Goal: Navigation & Orientation: Find specific page/section

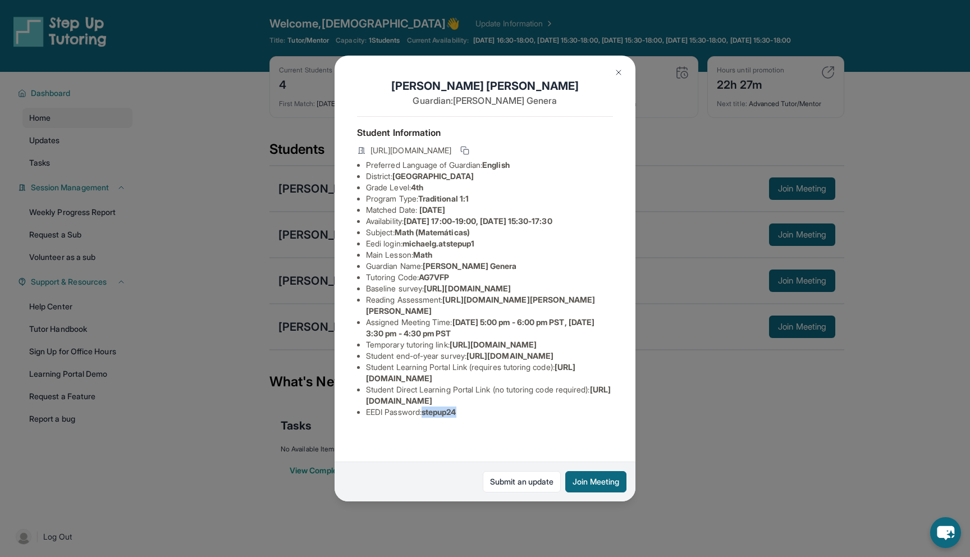
scroll to position [71, 1]
click at [620, 73] on img at bounding box center [618, 72] width 9 height 9
